Goal: Check status: Check status

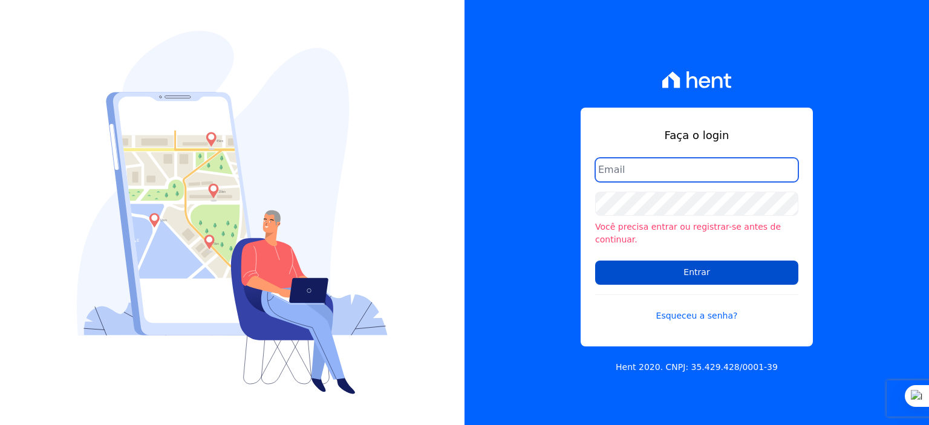
type input "rodrigo.villalva@grupozarin.com.br"
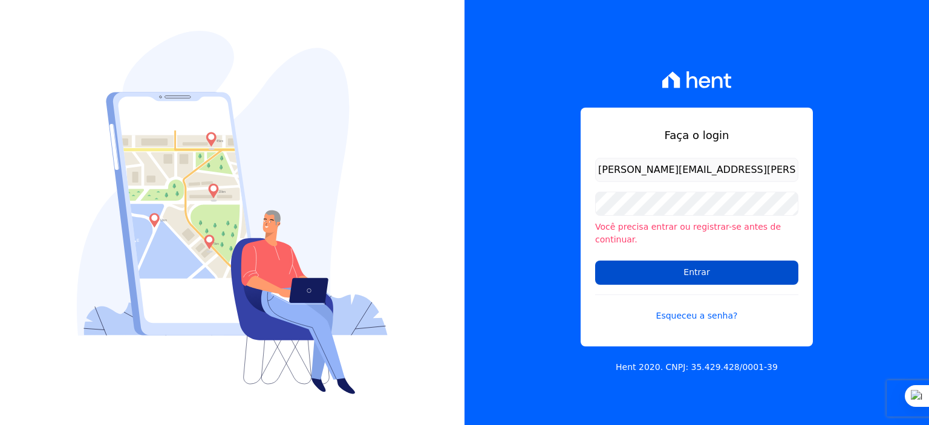
click at [687, 266] on input "Entrar" at bounding box center [696, 273] width 203 height 24
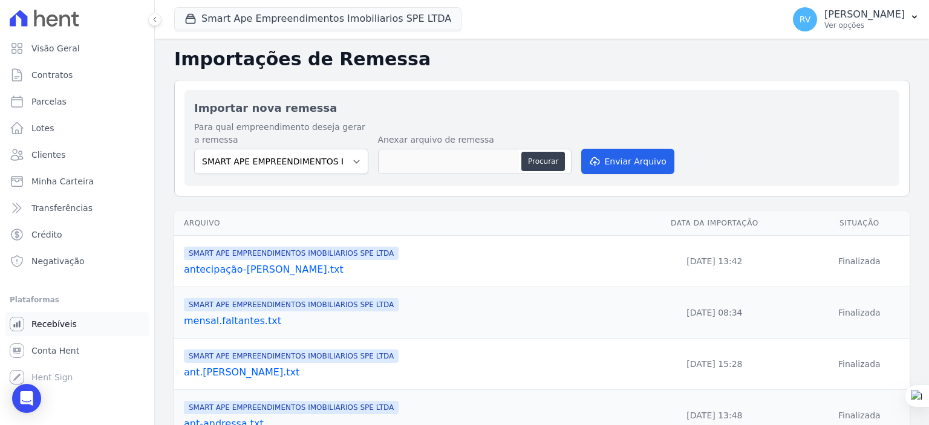
click at [80, 322] on link "Recebíveis" at bounding box center [77, 324] width 145 height 24
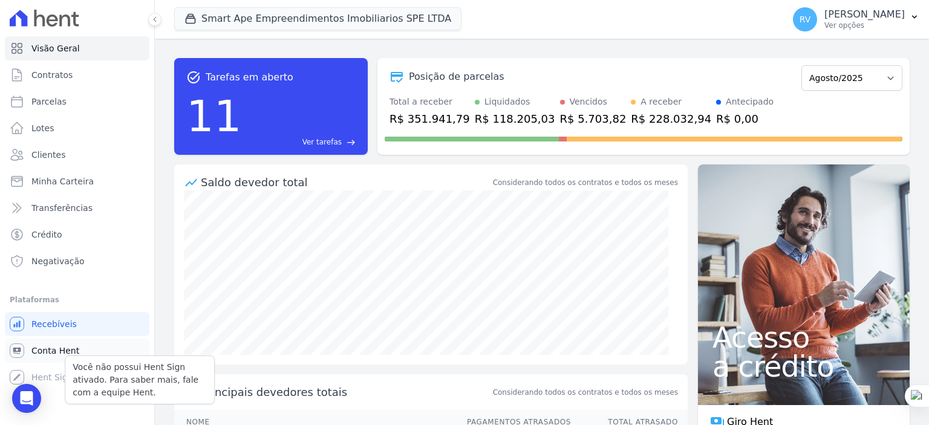
click at [53, 355] on span "Conta Hent" at bounding box center [55, 351] width 48 height 12
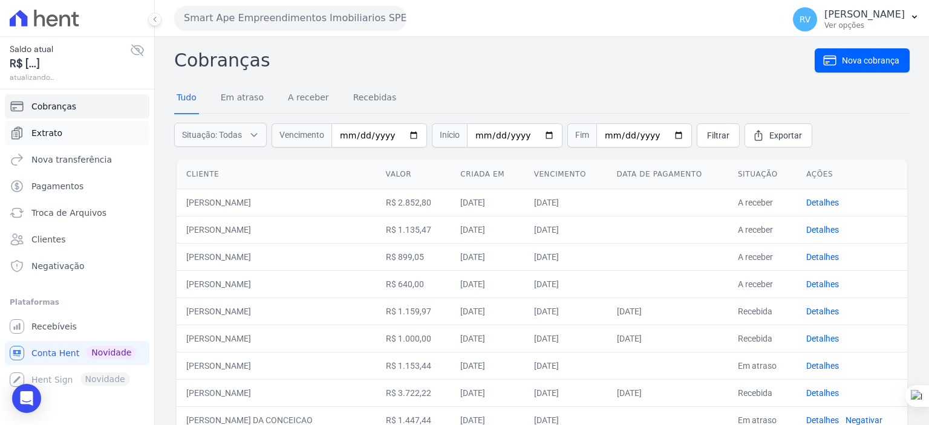
click at [48, 128] on span "Extrato" at bounding box center [46, 133] width 31 height 12
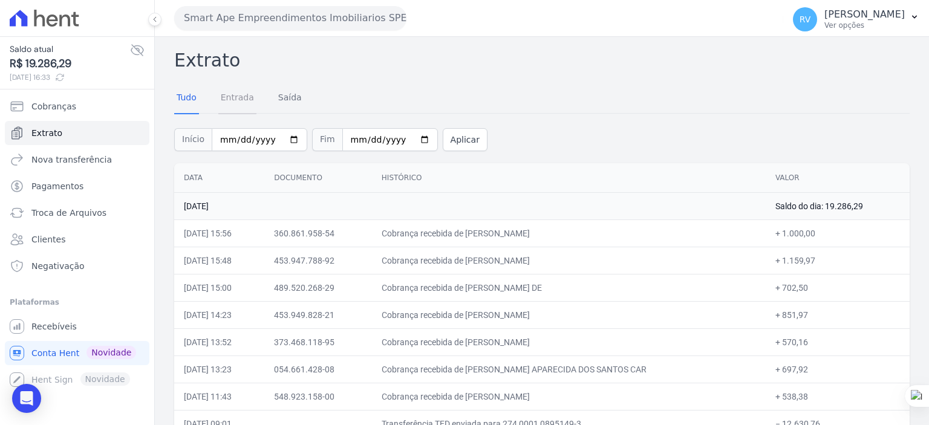
click at [235, 99] on link "Entrada" at bounding box center [237, 98] width 38 height 31
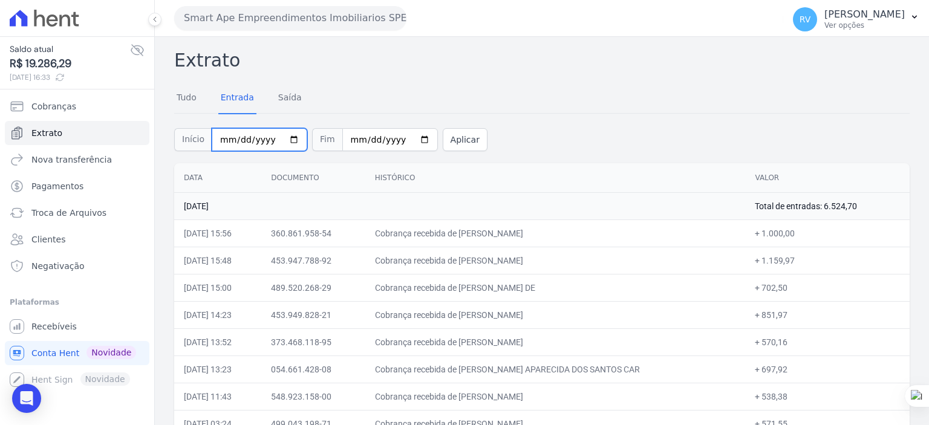
click at [284, 139] on input "2025-08-01" at bounding box center [260, 139] width 96 height 23
type input "[DATE]"
click at [409, 140] on input "2025-08-18" at bounding box center [390, 139] width 96 height 23
type input "[DATE]"
click at [459, 130] on button "Aplicar" at bounding box center [465, 139] width 45 height 23
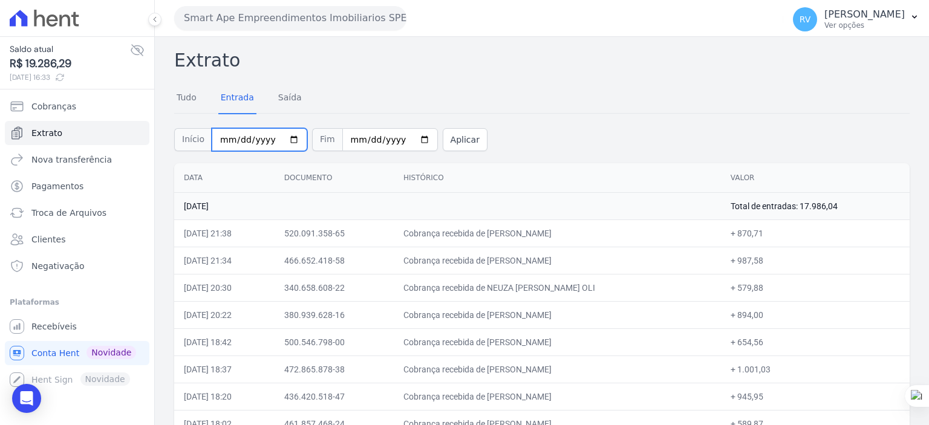
click at [284, 140] on input "2025-08-06" at bounding box center [260, 139] width 96 height 23
type input "2025-08-07"
click at [408, 140] on input "2025-08-06" at bounding box center [390, 139] width 96 height 23
type input "2025-08-07"
click at [445, 142] on button "Aplicar" at bounding box center [465, 139] width 45 height 23
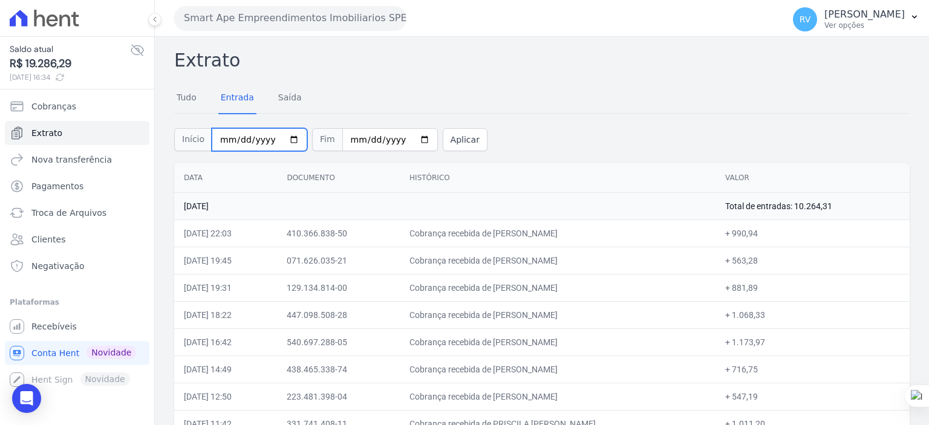
click at [289, 137] on input "[DATE]" at bounding box center [260, 139] width 96 height 23
type input "[DATE]"
click at [404, 140] on input "[DATE]" at bounding box center [390, 139] width 96 height 23
type input "2025-08-08"
click at [450, 135] on button "Aplicar" at bounding box center [465, 139] width 45 height 23
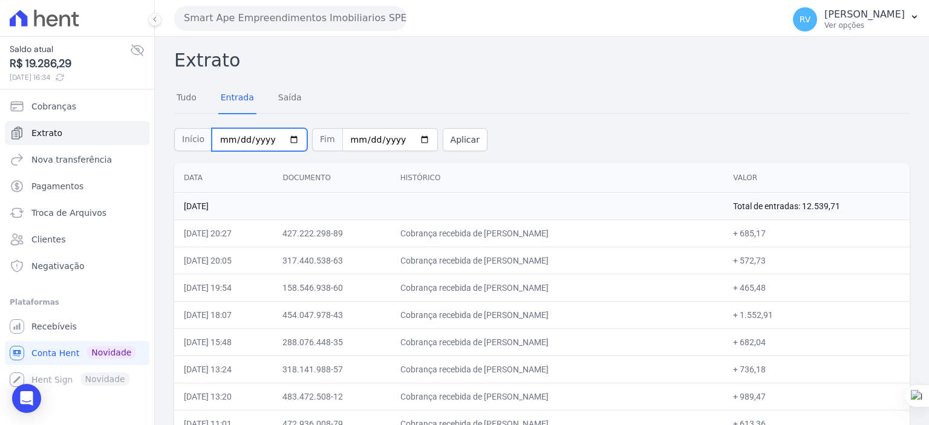
click at [285, 137] on input "[DATE]" at bounding box center [260, 139] width 96 height 23
type input "[DATE]"
click at [410, 138] on input "2025-08-08" at bounding box center [390, 139] width 96 height 23
type input "[DATE]"
click at [443, 138] on button "Aplicar" at bounding box center [465, 139] width 45 height 23
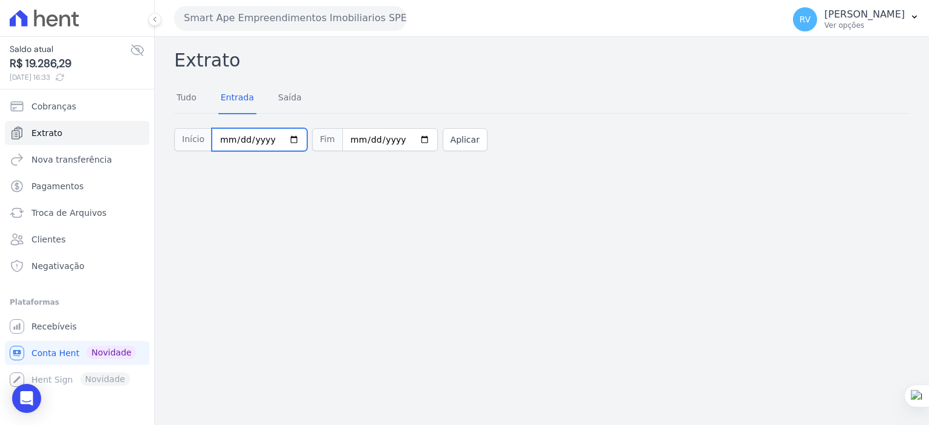
click at [285, 140] on input "[DATE]" at bounding box center [260, 139] width 96 height 23
type input "[DATE]"
click at [403, 143] on input "2025-08-09" at bounding box center [390, 139] width 96 height 23
type input "2025-08-10"
click at [448, 140] on button "Aplicar" at bounding box center [465, 139] width 45 height 23
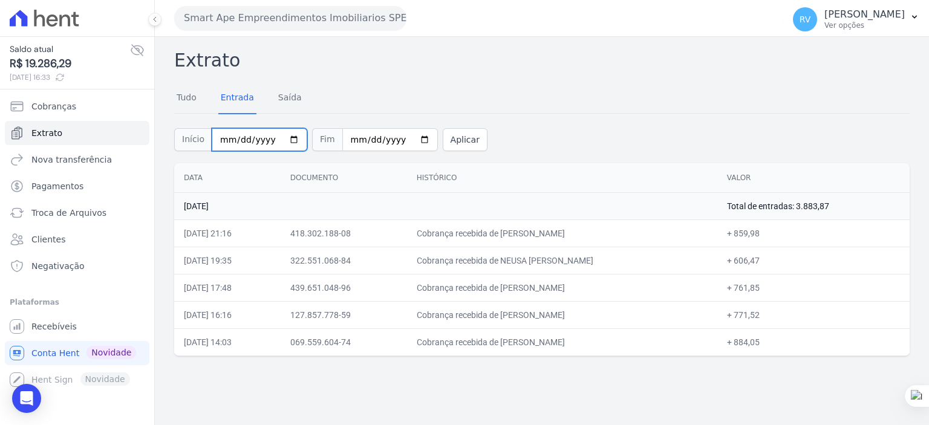
click at [285, 137] on input "[DATE]" at bounding box center [260, 139] width 96 height 23
type input "[DATE]"
click at [405, 137] on input "[DATE]" at bounding box center [390, 139] width 96 height 23
type input "[DATE]"
click at [447, 137] on button "Aplicar" at bounding box center [465, 139] width 45 height 23
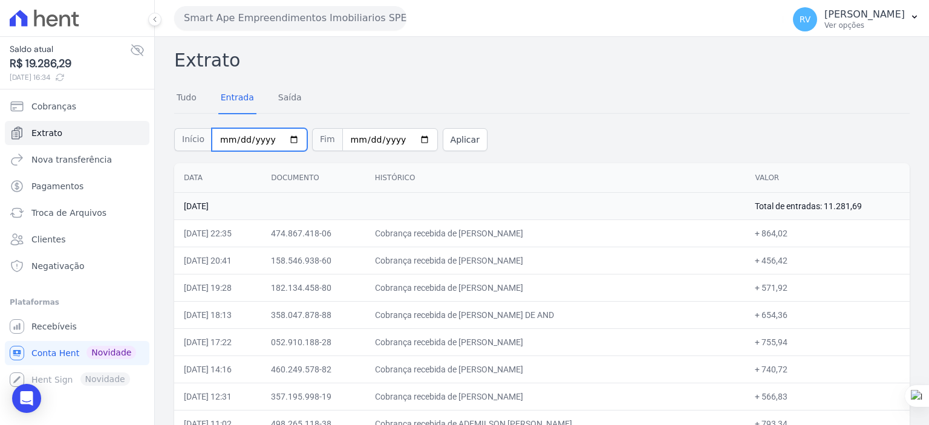
click at [282, 135] on input "2025-08-11" at bounding box center [260, 139] width 96 height 23
type input "[DATE]"
click at [408, 139] on input "2025-08-11" at bounding box center [390, 139] width 96 height 23
type input "[DATE]"
click at [443, 145] on button "Aplicar" at bounding box center [465, 139] width 45 height 23
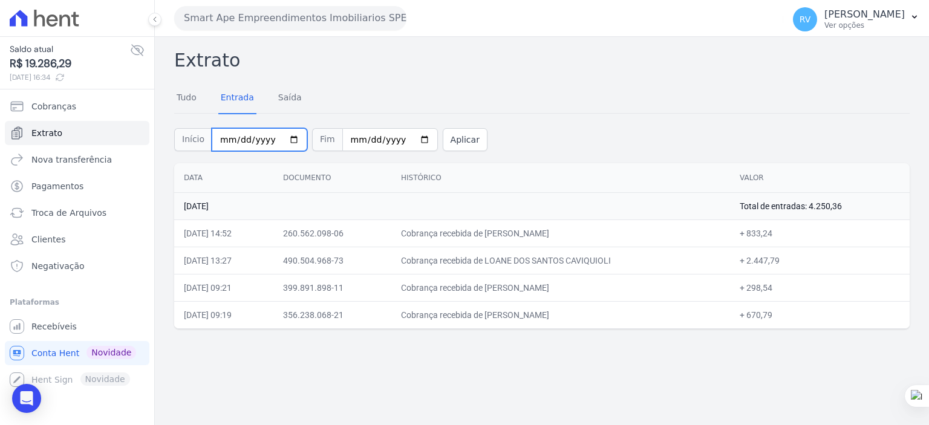
click at [283, 137] on input "[DATE]" at bounding box center [260, 139] width 96 height 23
type input "[DATE]"
click at [408, 139] on input "[DATE]" at bounding box center [390, 139] width 96 height 23
type input "[DATE]"
click at [448, 142] on button "Aplicar" at bounding box center [465, 139] width 45 height 23
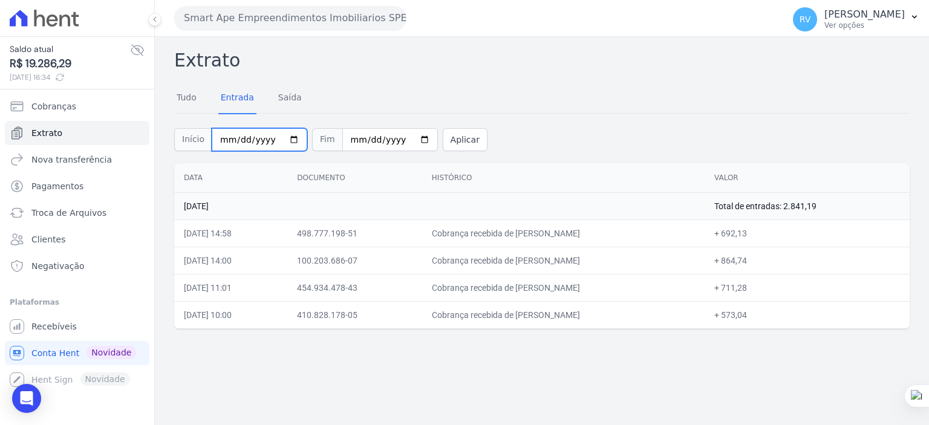
click at [288, 140] on input "2025-08-13" at bounding box center [260, 139] width 96 height 23
type input "2025-08-14"
click at [404, 135] on input "2025-08-13" at bounding box center [390, 139] width 96 height 23
type input "2025-08-14"
click at [448, 135] on button "Aplicar" at bounding box center [465, 139] width 45 height 23
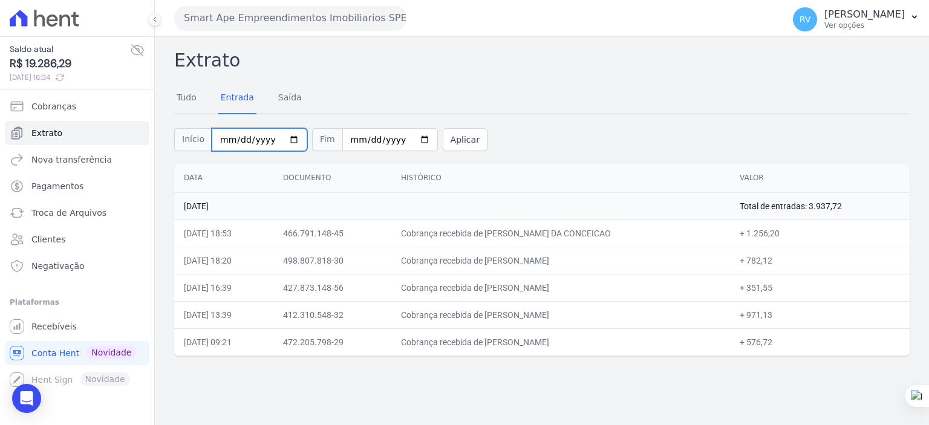
click at [279, 134] on input "[DATE]" at bounding box center [260, 139] width 96 height 23
type input "[DATE]"
click at [409, 133] on input "[DATE]" at bounding box center [390, 139] width 96 height 23
type input "[DATE]"
click at [448, 142] on button "Aplicar" at bounding box center [465, 139] width 45 height 23
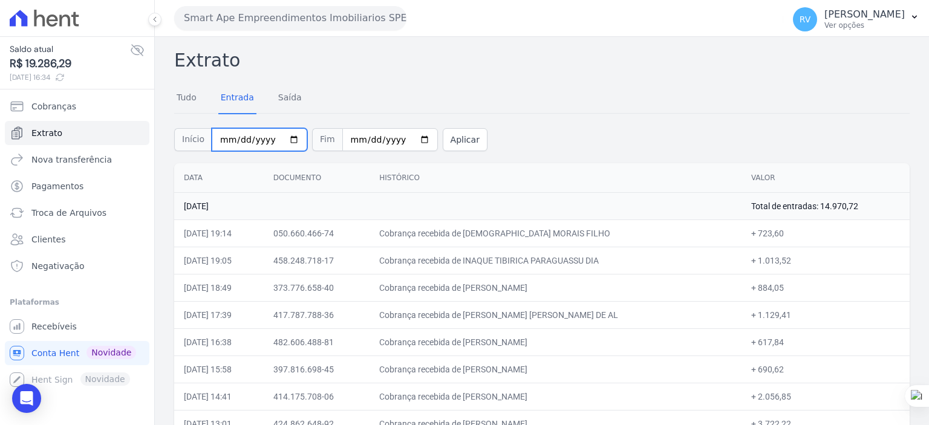
click at [285, 140] on input "2025-08-15" at bounding box center [260, 139] width 96 height 23
type input "2025-08-16"
click at [404, 139] on input "2025-08-15" at bounding box center [390, 139] width 96 height 23
type input "2025-08-16"
click at [446, 144] on button "Aplicar" at bounding box center [465, 139] width 45 height 23
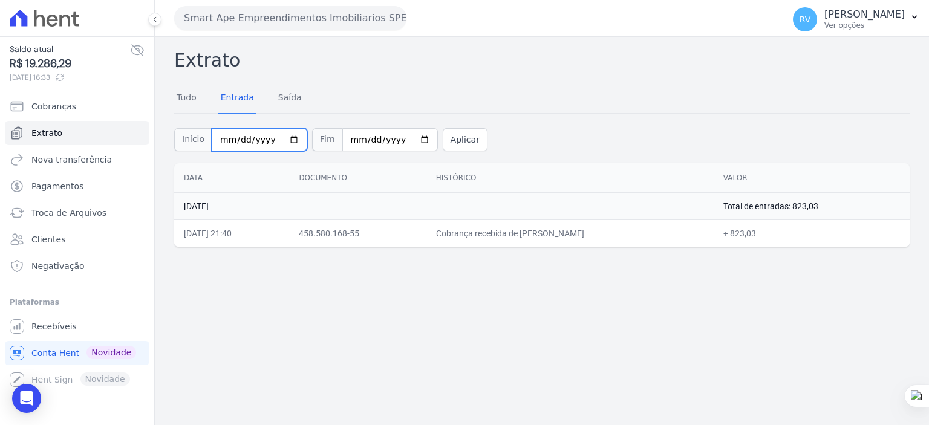
click at [281, 134] on input "[DATE]" at bounding box center [260, 139] width 96 height 23
type input "2025-08-17"
click at [409, 135] on input "[DATE]" at bounding box center [390, 139] width 96 height 23
type input "2025-08-17"
click at [444, 140] on button "Aplicar" at bounding box center [465, 139] width 45 height 23
